Goal: Information Seeking & Learning: Learn about a topic

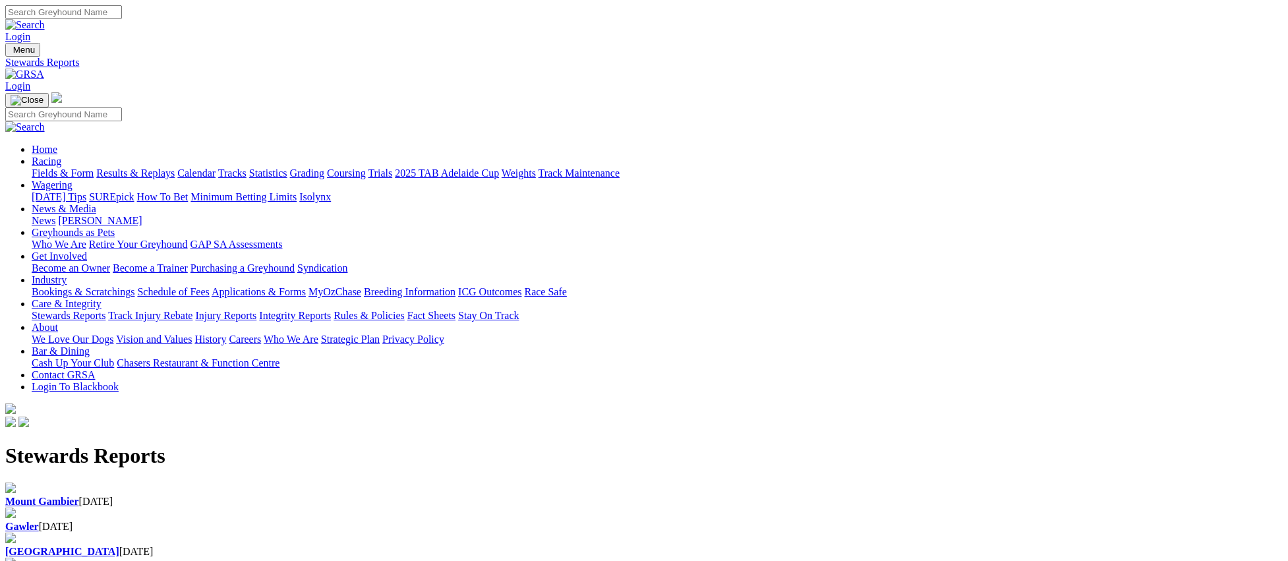
click at [105, 310] on link "Stewards Reports" at bounding box center [69, 315] width 74 height 11
click at [271, 496] on div "Angle Park 01 Sep 2025" at bounding box center [644, 502] width 1278 height 12
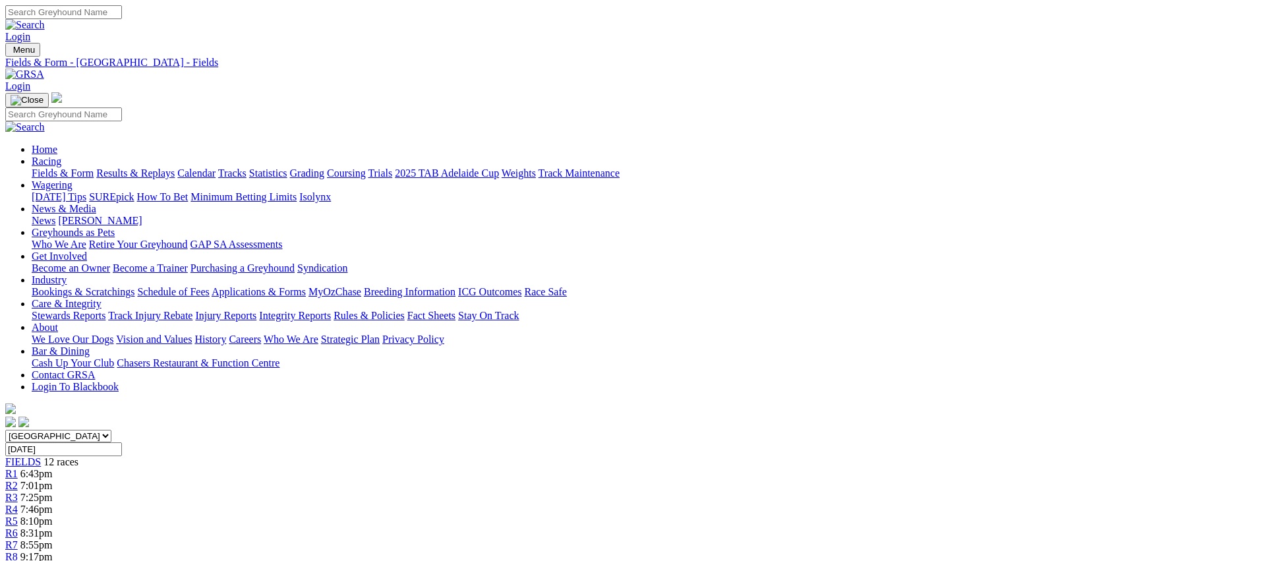
click at [94, 167] on link "Fields & Form" at bounding box center [63, 172] width 62 height 11
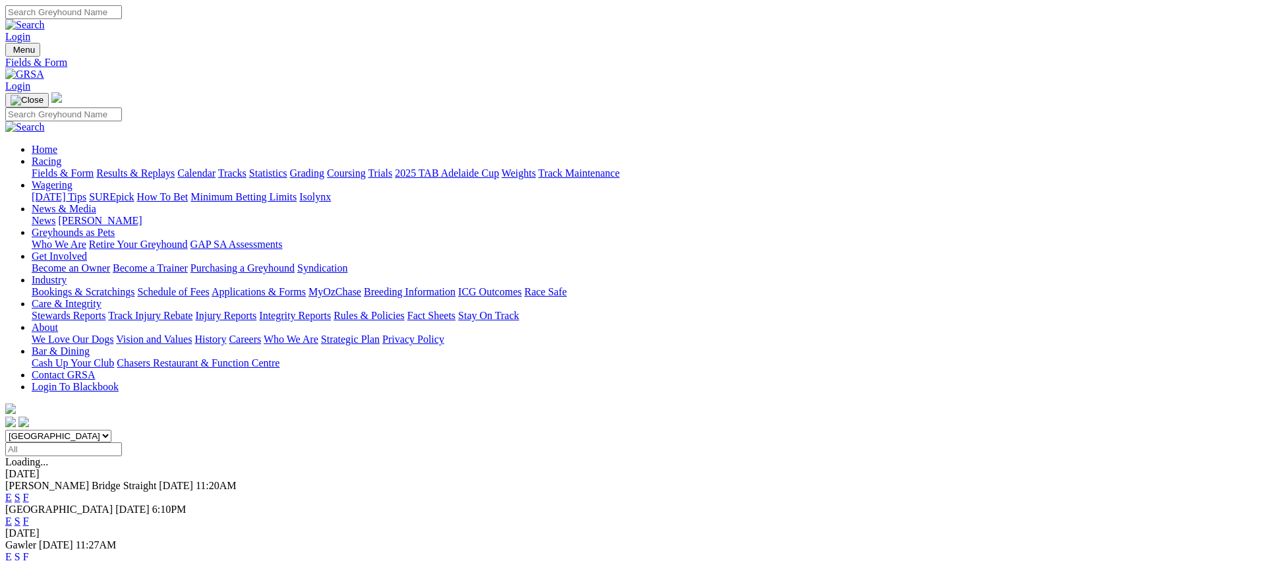
click at [12, 515] on link "E" at bounding box center [8, 520] width 7 height 11
